Goal: Task Accomplishment & Management: Manage account settings

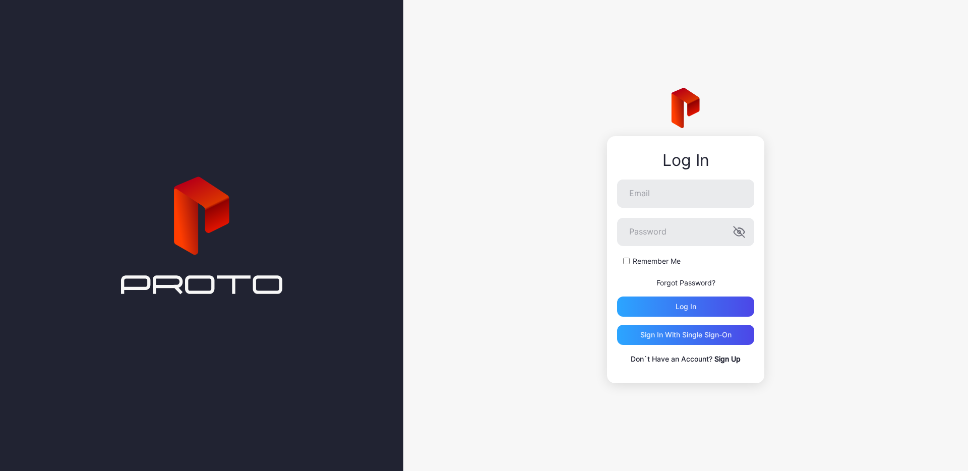
click at [304, 287] on div at bounding box center [201, 235] width 403 height 471
click at [642, 190] on input "Email" at bounding box center [685, 193] width 137 height 28
paste input "**********"
type input "**********"
click at [680, 307] on div "Log in" at bounding box center [685, 306] width 21 height 8
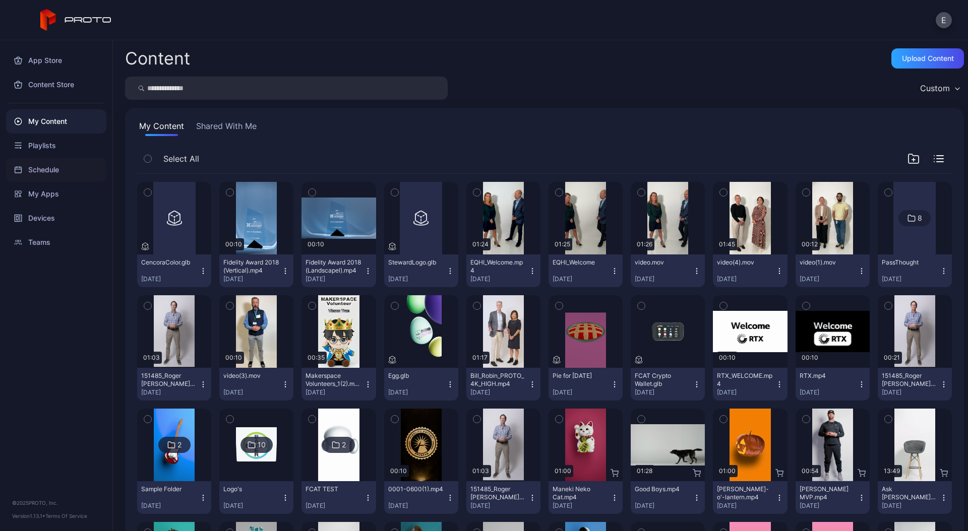
click at [37, 167] on div "Schedule" at bounding box center [56, 170] width 100 height 24
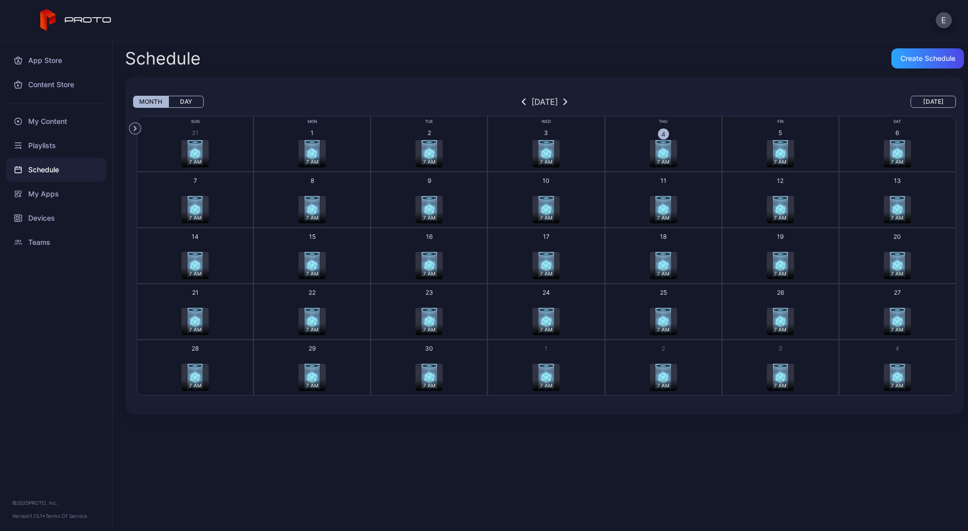
click at [923, 102] on button "Today" at bounding box center [932, 102] width 45 height 12
click at [181, 101] on button "Day" at bounding box center [185, 102] width 35 height 12
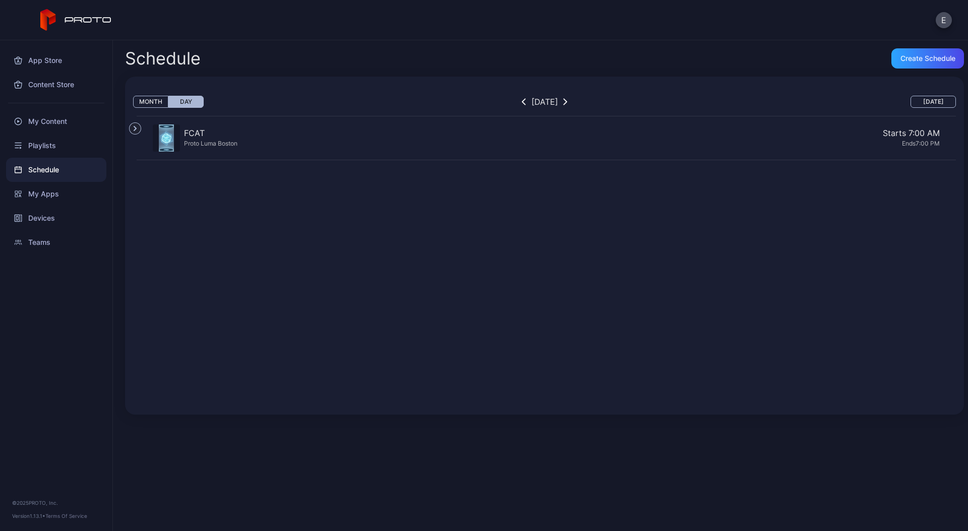
click at [164, 138] on img "button" at bounding box center [166, 138] width 15 height 27
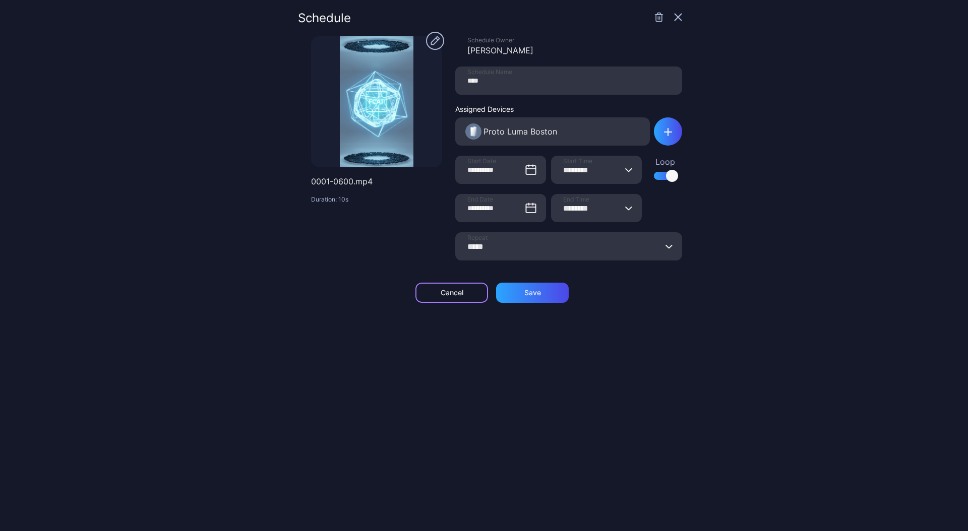
click at [441, 295] on div "Cancel" at bounding box center [452, 293] width 23 height 8
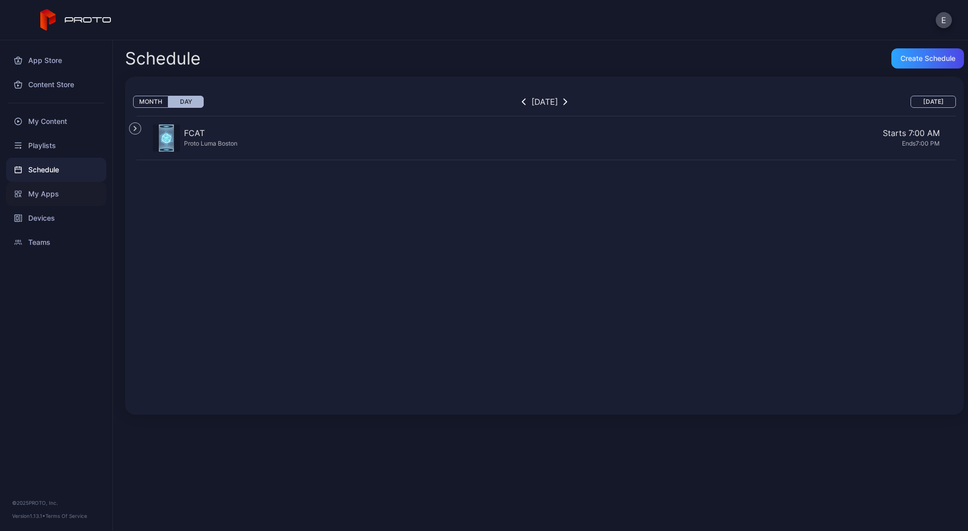
click at [42, 197] on div "My Apps" at bounding box center [56, 194] width 100 height 24
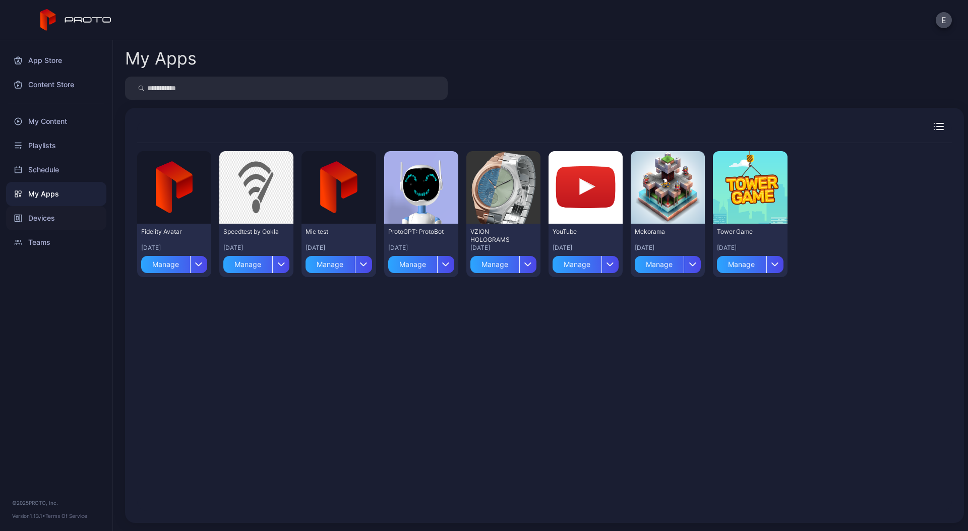
click at [39, 219] on div "Devices" at bounding box center [56, 218] width 100 height 24
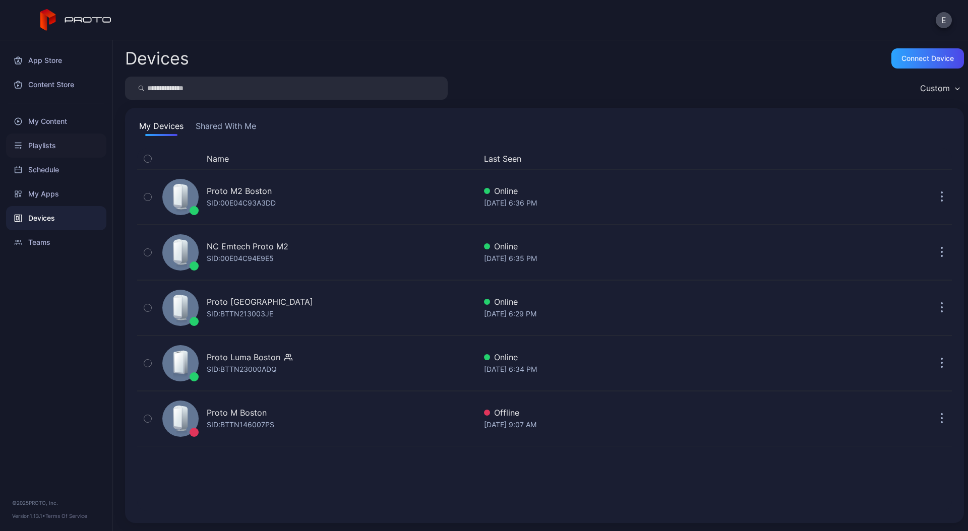
click at [43, 147] on div "Playlists" at bounding box center [56, 146] width 100 height 24
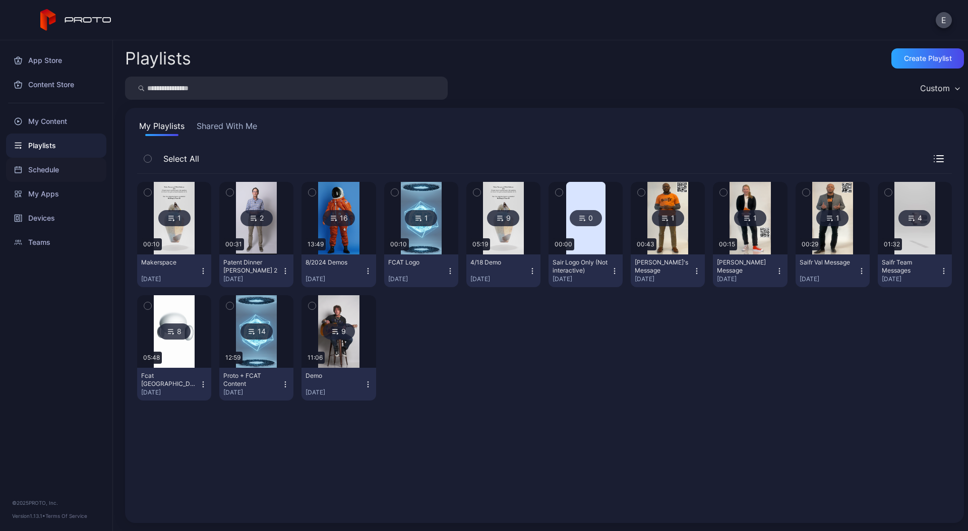
click at [48, 171] on div "Schedule" at bounding box center [56, 170] width 100 height 24
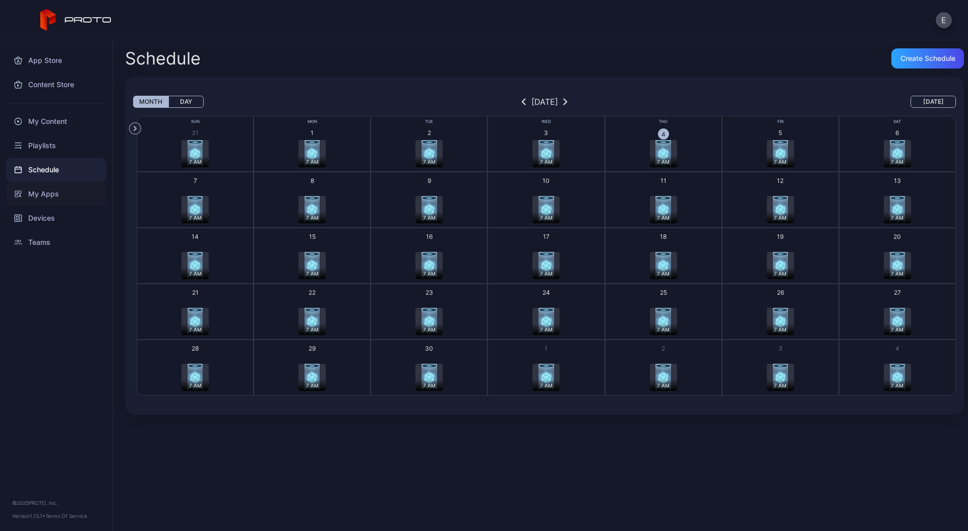
click at [47, 187] on div "My Apps" at bounding box center [56, 194] width 100 height 24
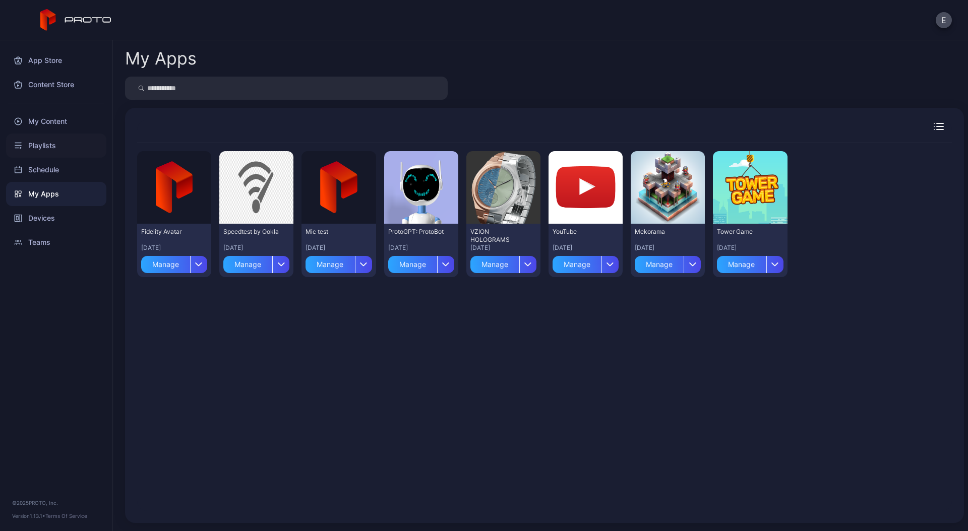
click at [47, 151] on div "Playlists" at bounding box center [56, 146] width 100 height 24
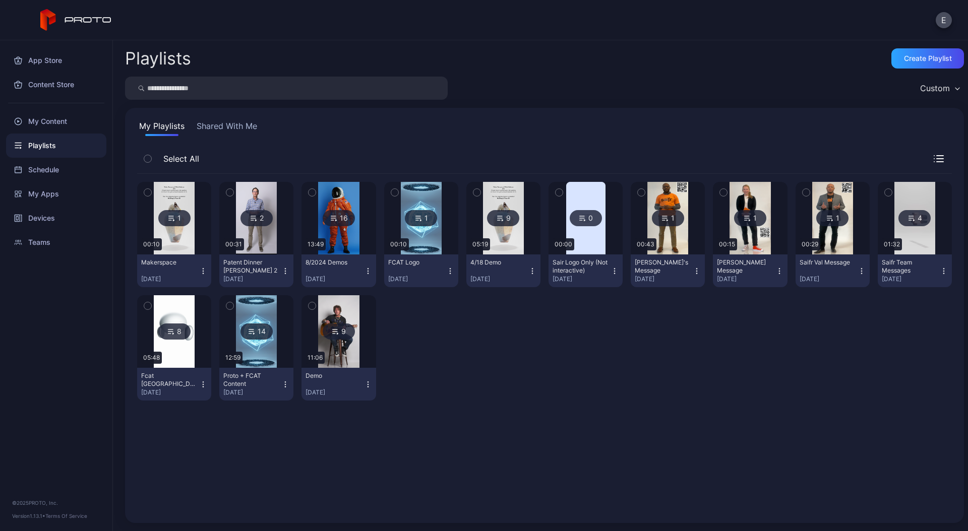
click at [257, 349] on img at bounding box center [256, 331] width 41 height 73
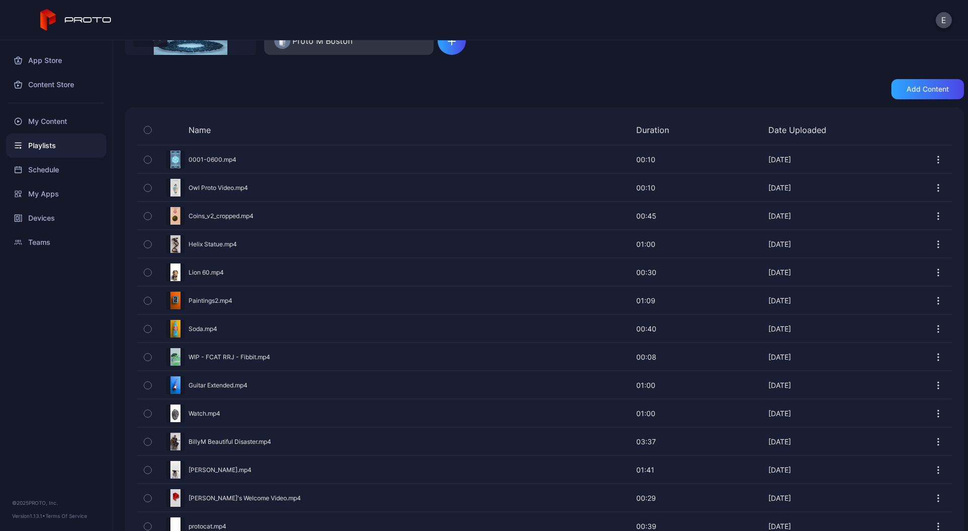
scroll to position [187, 0]
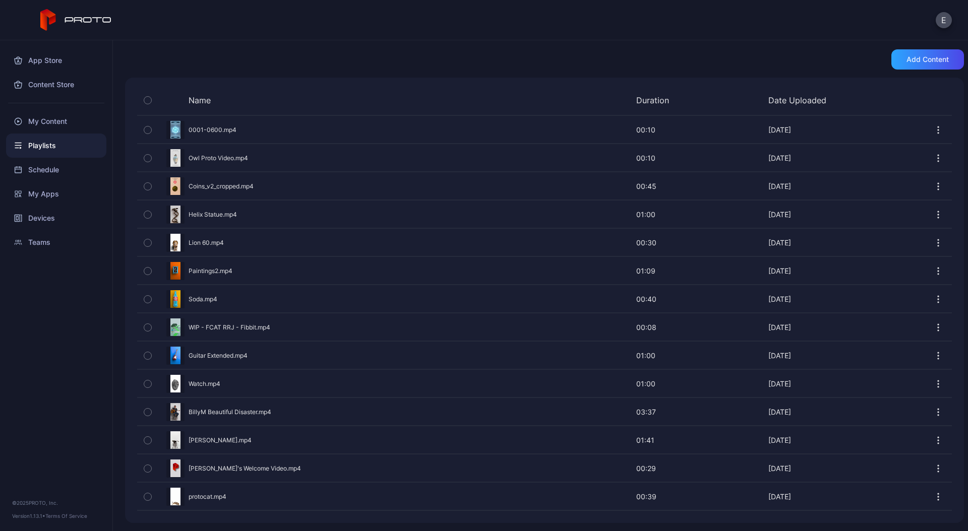
click at [204, 131] on div "Preview" at bounding box center [544, 129] width 815 height 27
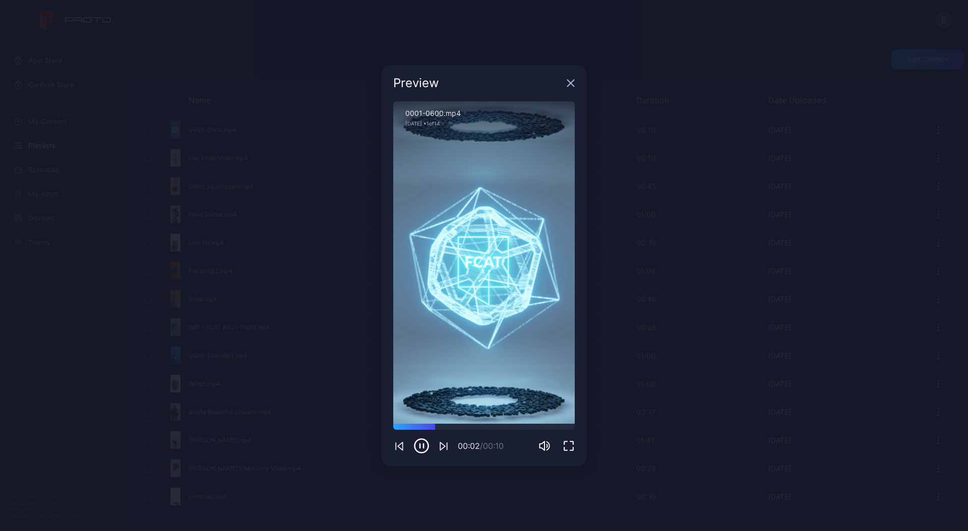
click at [678, 329] on div "Preview Sorry, your browser doesn‘t support embedded videos 00:02 / 00:10 0001-…" at bounding box center [484, 265] width 968 height 531
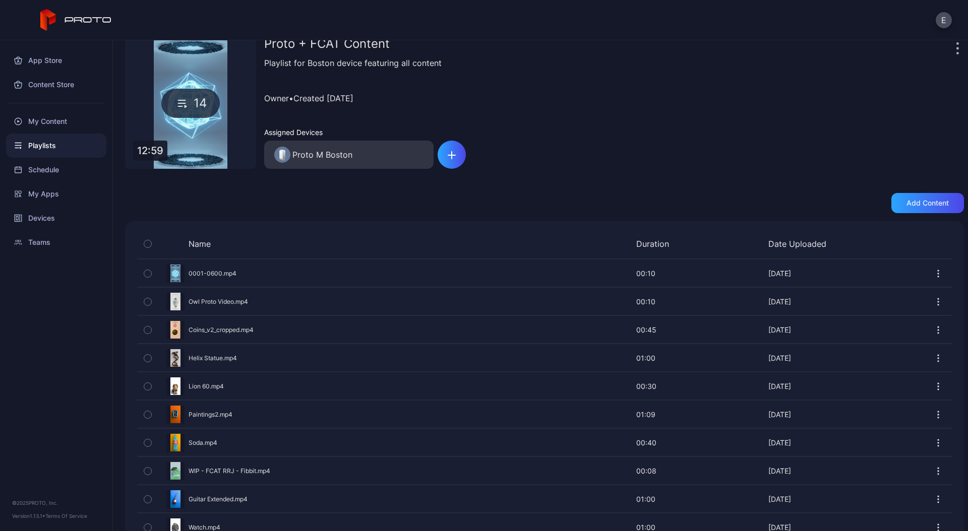
scroll to position [0, 0]
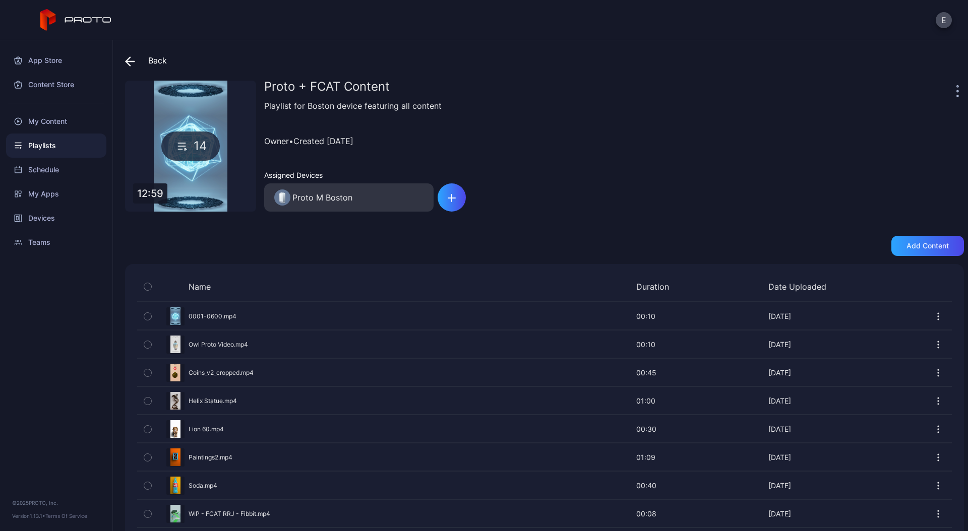
click at [954, 91] on div at bounding box center [959, 91] width 10 height 20
click at [956, 90] on icon "button" at bounding box center [957, 91] width 3 height 12
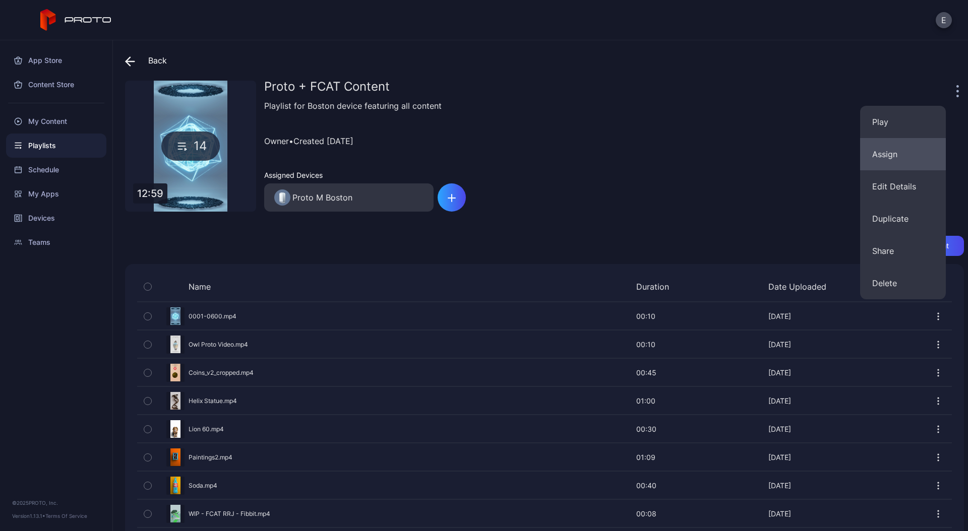
click at [884, 155] on button "Assign" at bounding box center [903, 154] width 86 height 32
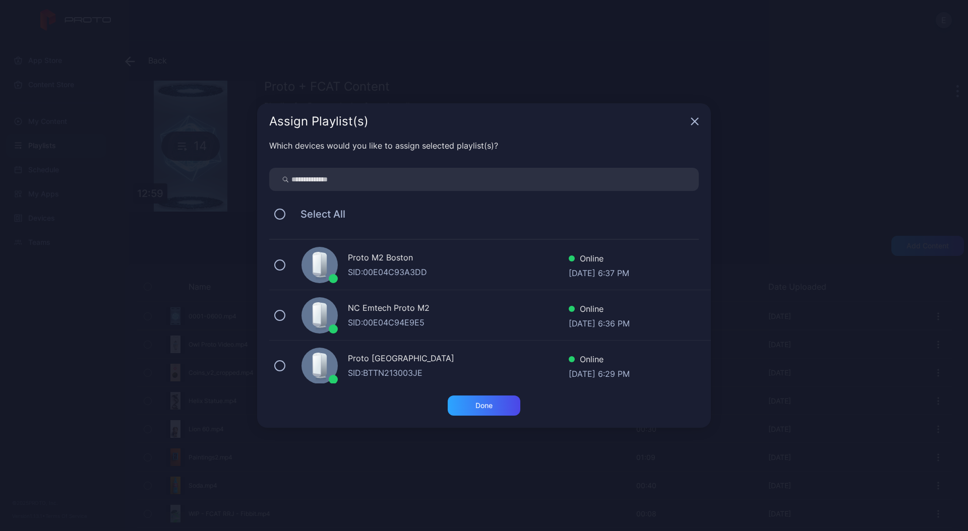
click at [689, 125] on div "Assign Playlist(s)" at bounding box center [484, 121] width 454 height 36
click at [695, 119] on icon "button" at bounding box center [695, 121] width 8 height 8
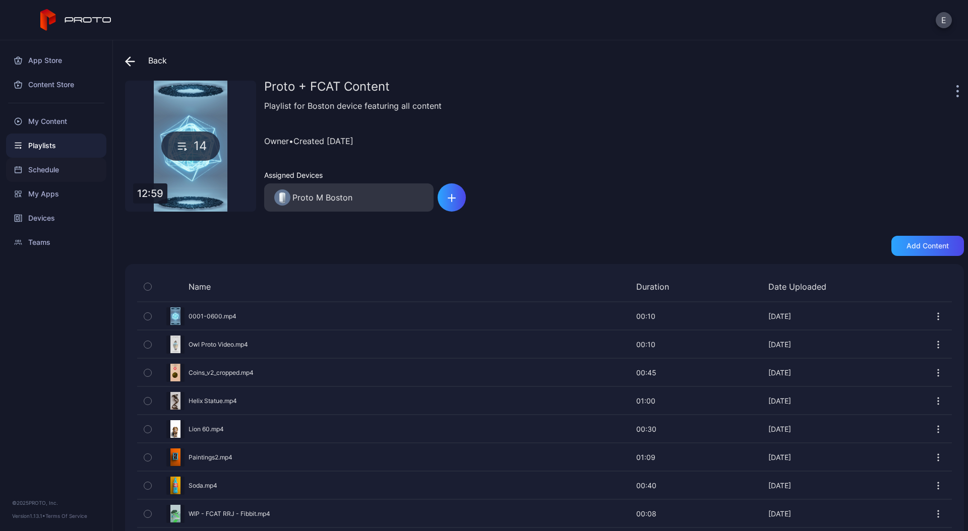
click at [47, 168] on div "Schedule" at bounding box center [56, 170] width 100 height 24
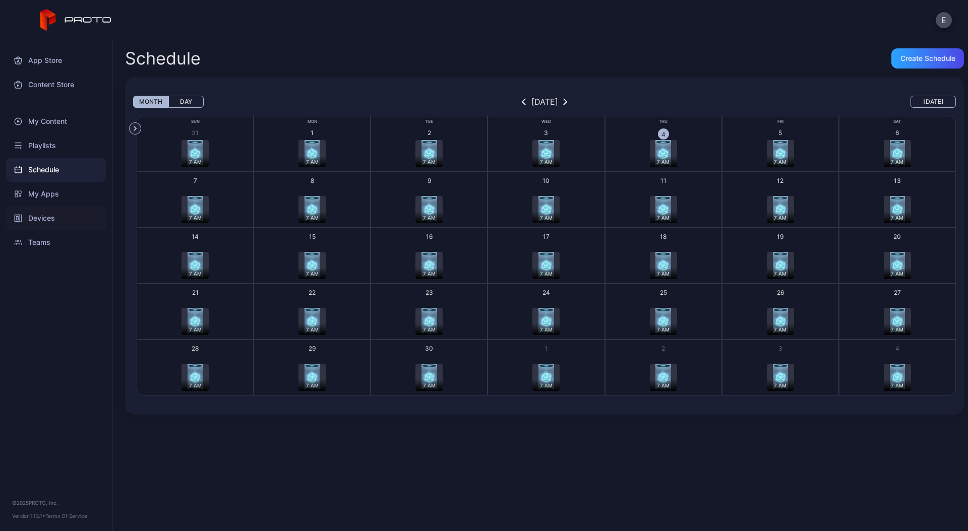
click at [48, 220] on div "Devices" at bounding box center [56, 218] width 100 height 24
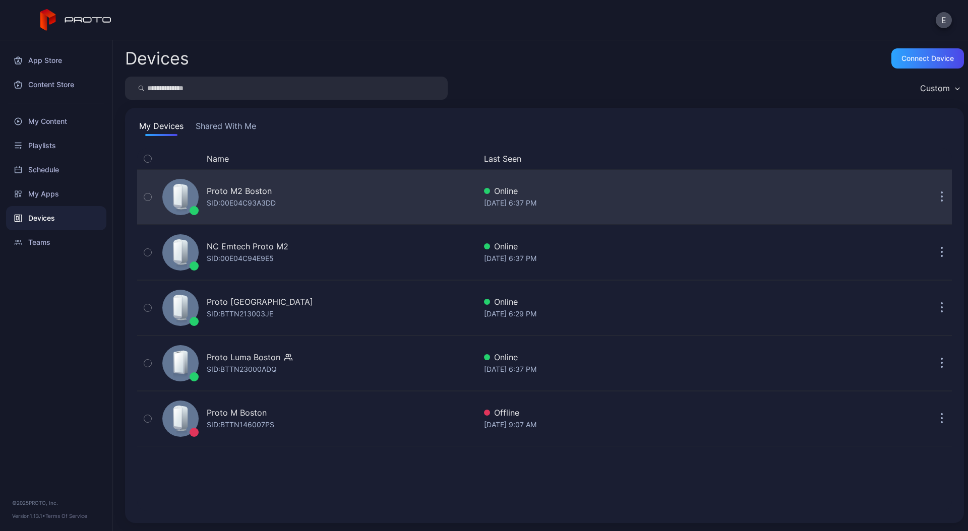
click at [235, 189] on div "Proto M2 Boston" at bounding box center [239, 191] width 65 height 12
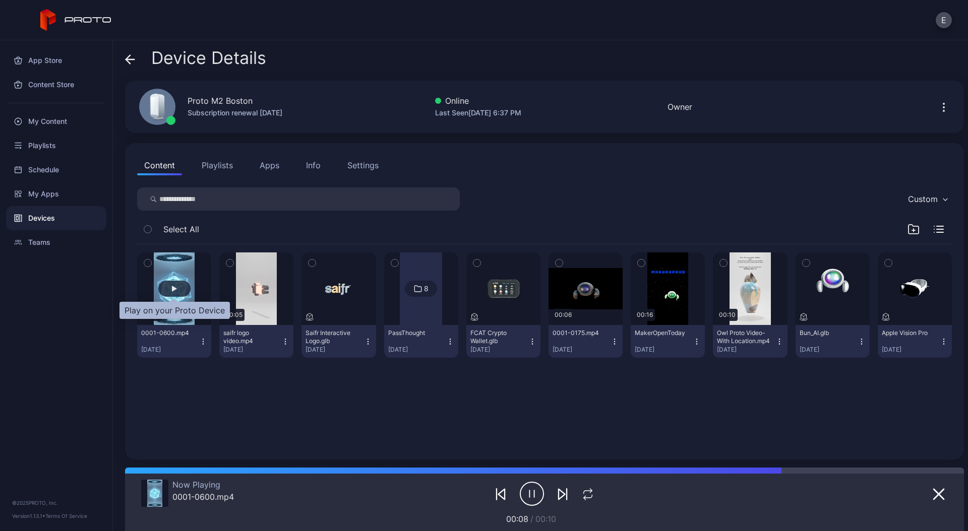
click at [167, 290] on div "button" at bounding box center [174, 289] width 32 height 16
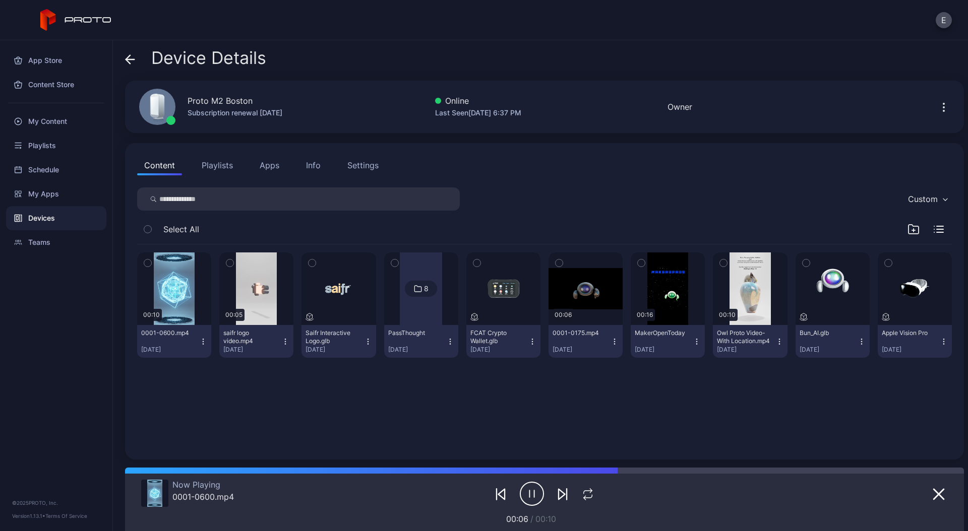
click at [126, 54] on icon at bounding box center [130, 59] width 10 height 10
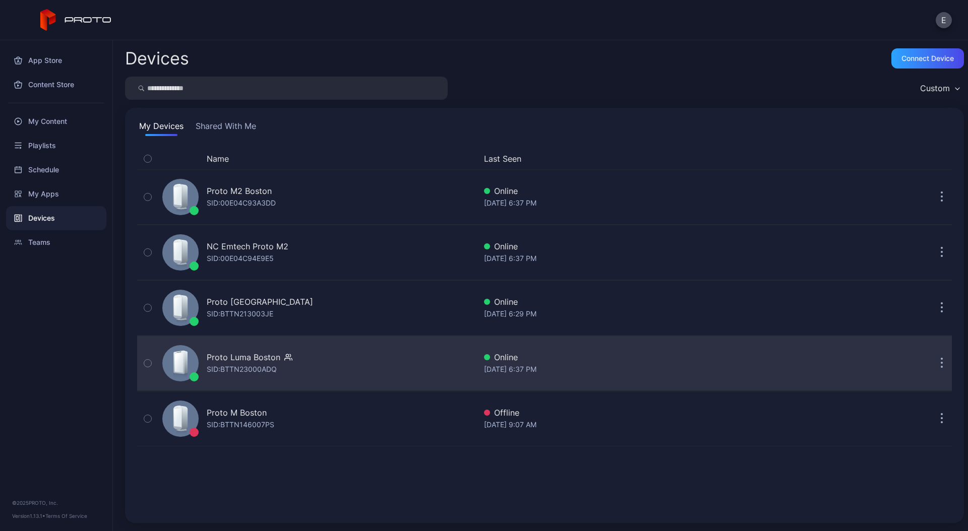
click at [232, 352] on div "Proto Luma Boston" at bounding box center [244, 357] width 74 height 12
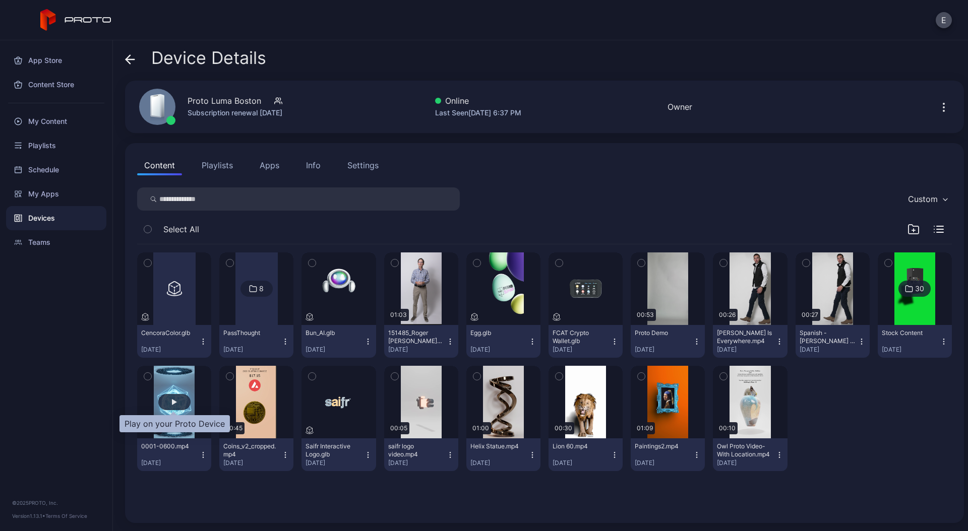
click at [177, 401] on div "button" at bounding box center [174, 402] width 32 height 16
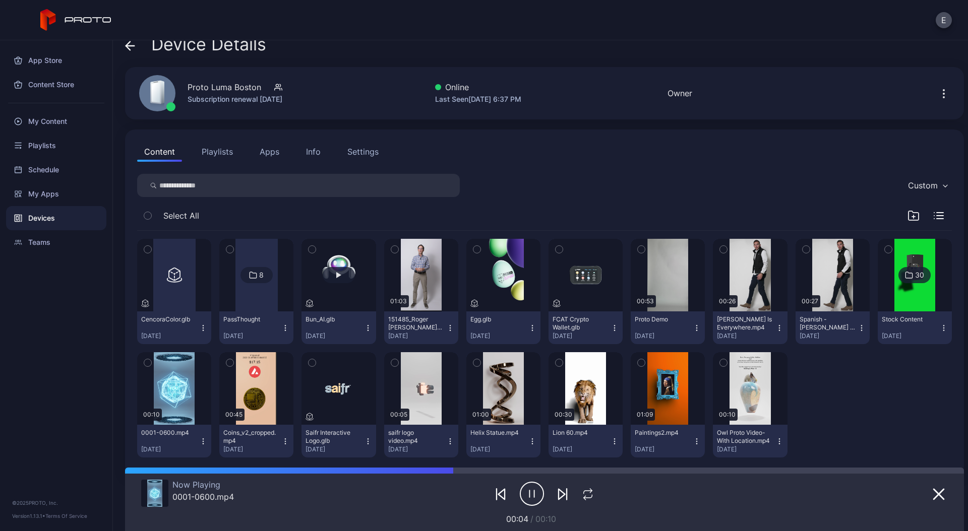
scroll to position [32, 0]
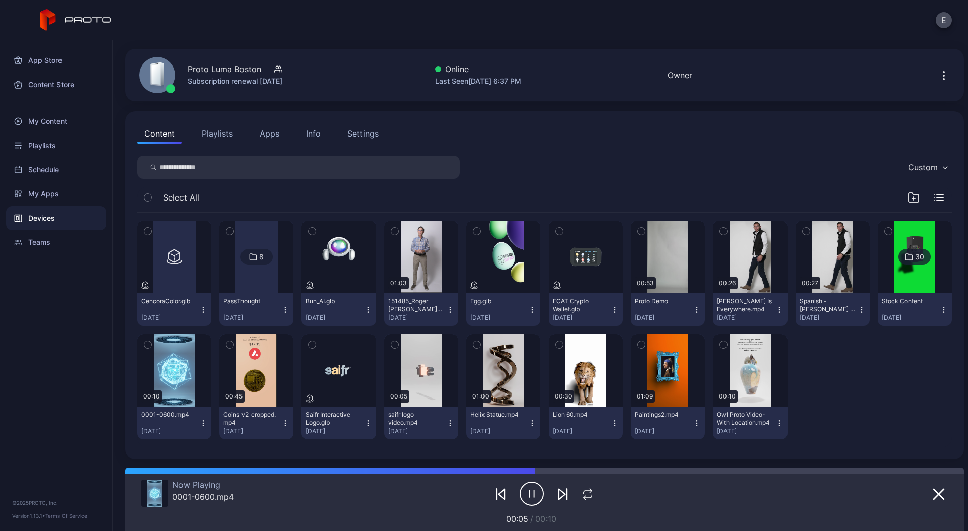
click at [225, 133] on button "Playlists" at bounding box center [217, 133] width 45 height 20
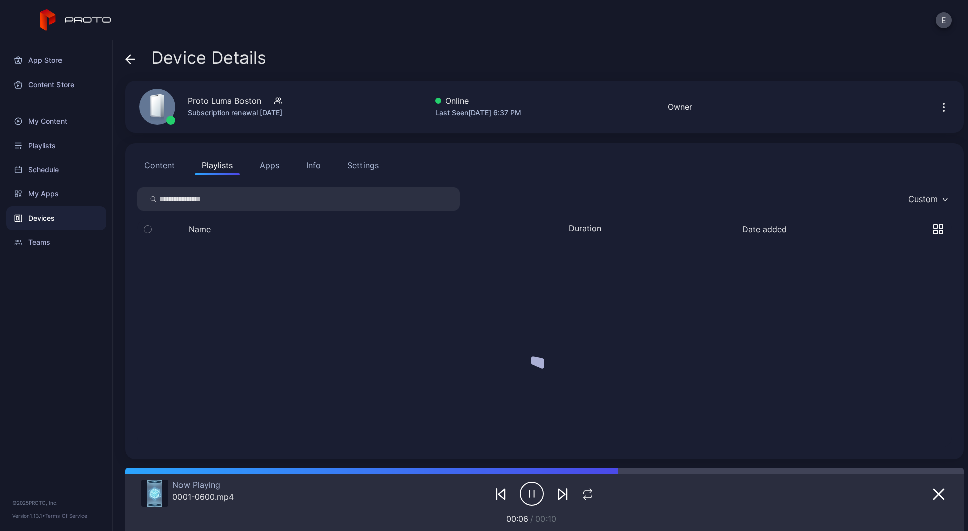
scroll to position [0, 0]
click at [49, 117] on div "My Content" at bounding box center [56, 121] width 100 height 24
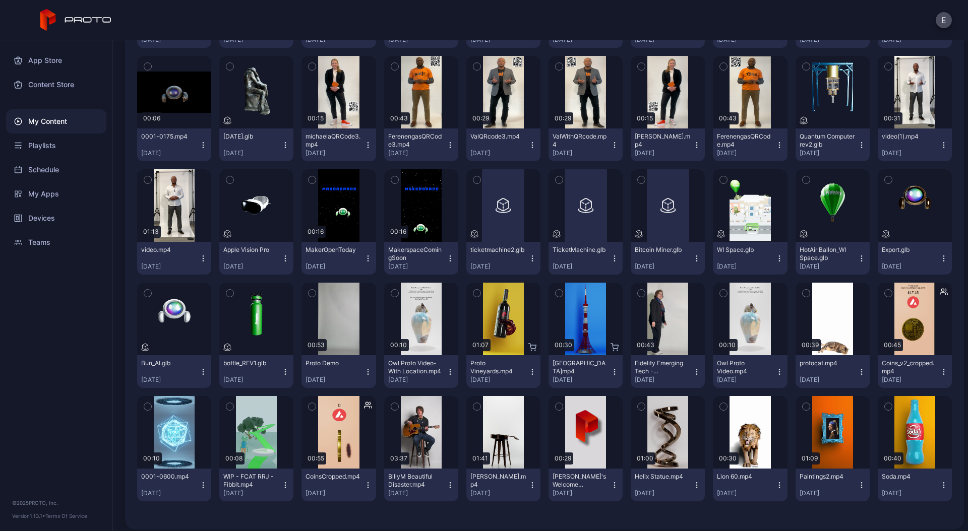
scroll to position [572, 0]
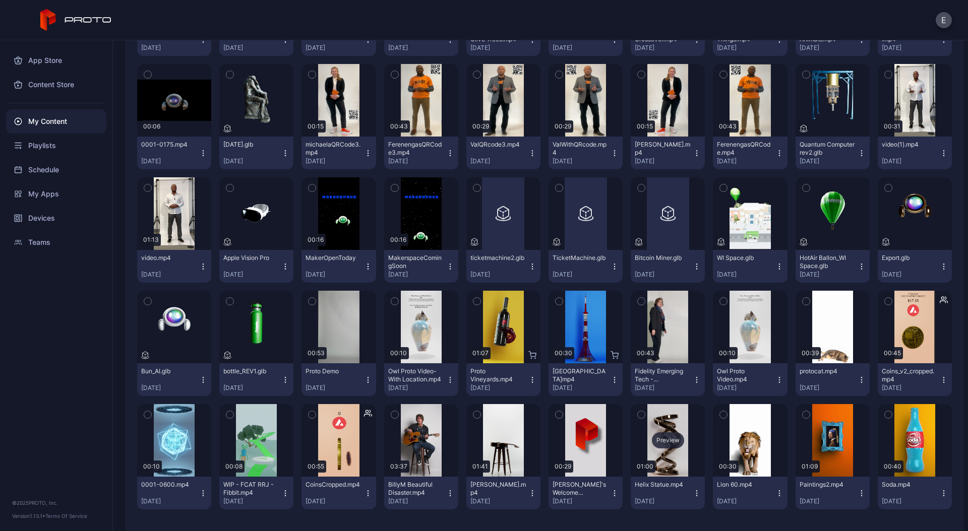
click at [659, 434] on div "Preview" at bounding box center [668, 441] width 32 height 16
